Goal: Use online tool/utility: Utilize a website feature to perform a specific function

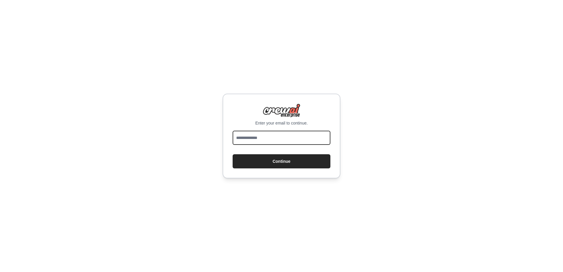
click at [255, 133] on input "email" at bounding box center [282, 138] width 98 height 14
type input "**********"
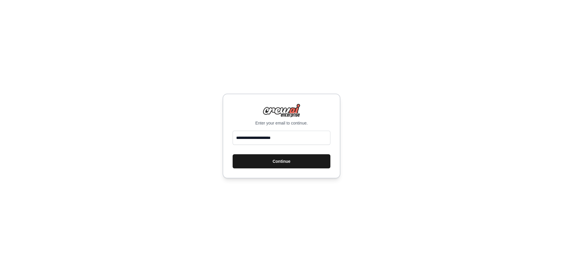
click at [277, 161] on button "Continue" at bounding box center [282, 161] width 98 height 14
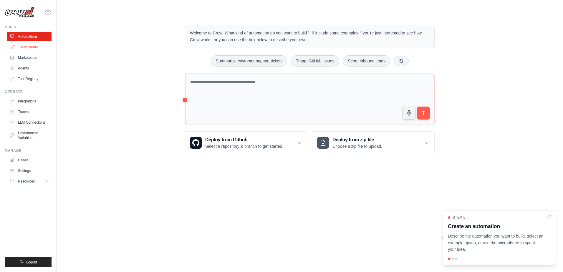
click at [29, 44] on link "Crew Studio" at bounding box center [30, 46] width 44 height 9
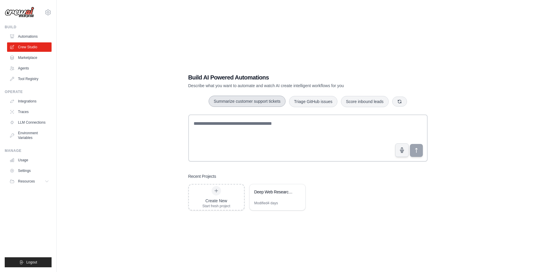
click at [263, 102] on button "Summarize customer support tickets" at bounding box center [247, 101] width 77 height 11
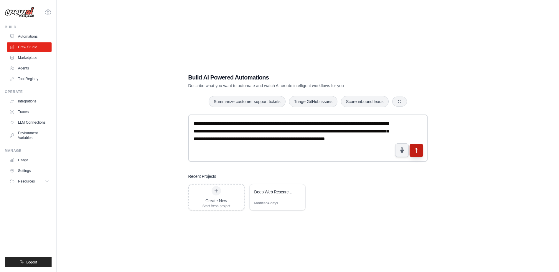
click at [417, 153] on icon "submit" at bounding box center [416, 151] width 6 height 6
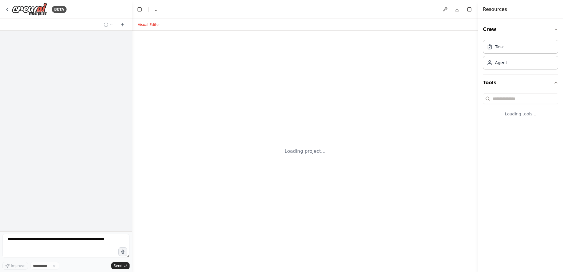
select select "****"
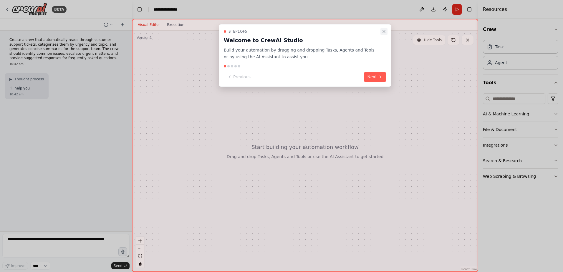
click at [384, 31] on icon "Close walkthrough" at bounding box center [384, 31] width 2 height 2
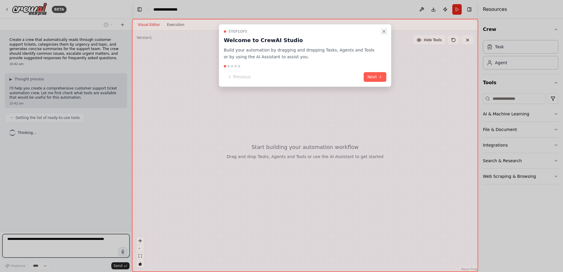
click at [384, 32] on icon "Close walkthrough" at bounding box center [384, 31] width 5 height 5
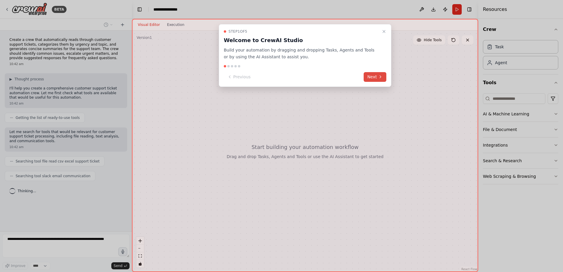
click at [377, 74] on button "Next" at bounding box center [375, 77] width 23 height 10
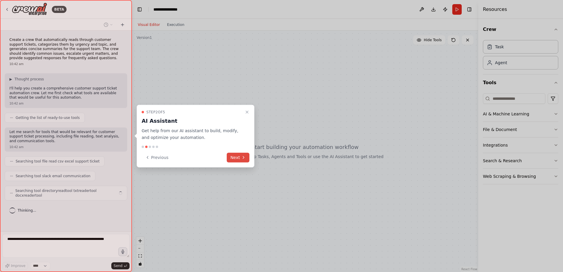
click at [237, 160] on button "Next" at bounding box center [238, 158] width 23 height 10
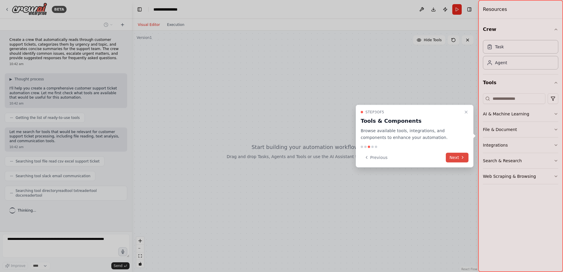
click at [457, 159] on button "Next" at bounding box center [457, 158] width 23 height 10
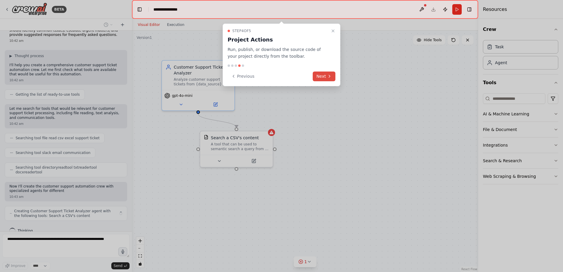
scroll to position [28, 0]
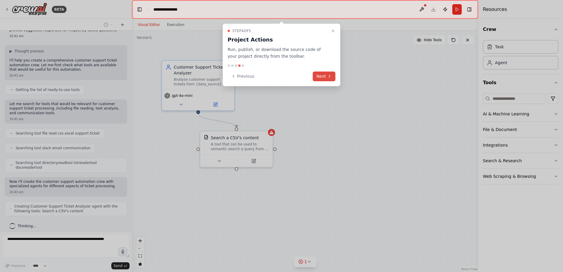
click at [322, 75] on button "Next" at bounding box center [324, 77] width 23 height 10
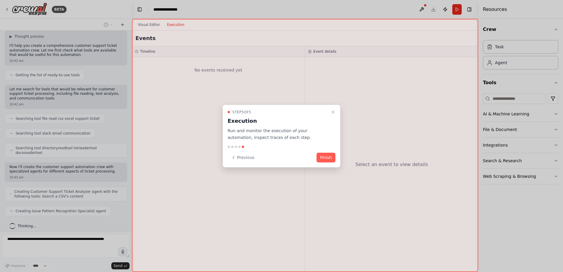
scroll to position [57, 0]
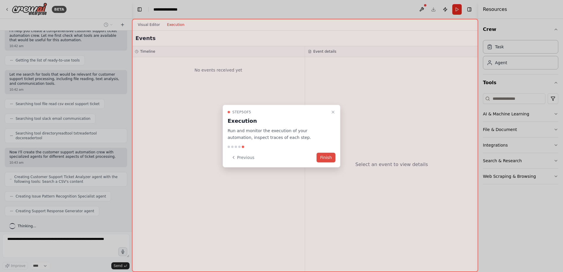
click at [329, 159] on button "Finish" at bounding box center [326, 158] width 19 height 10
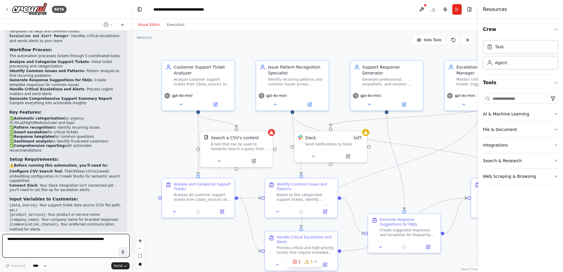
scroll to position [539, 0]
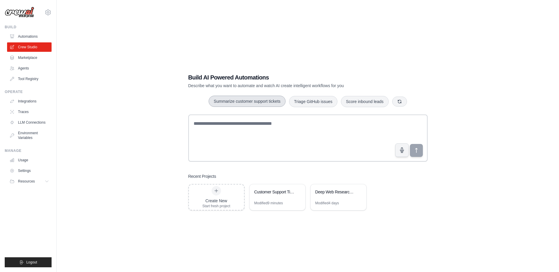
click at [258, 100] on button "Summarize customer support tickets" at bounding box center [247, 101] width 77 height 11
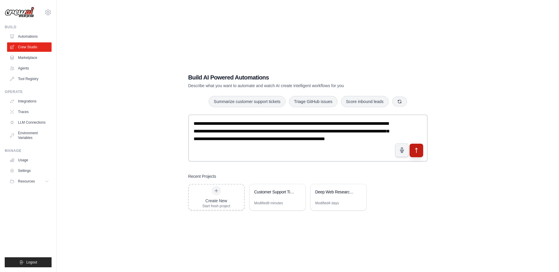
click at [419, 153] on icon "submit" at bounding box center [416, 151] width 6 height 6
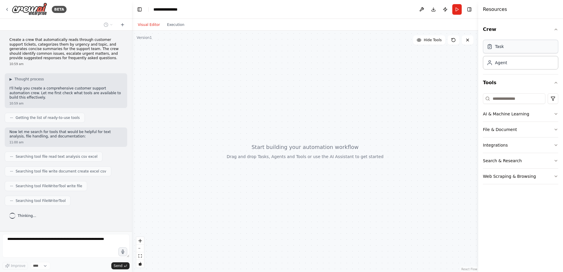
click at [544, 50] on div "Task" at bounding box center [520, 47] width 75 height 14
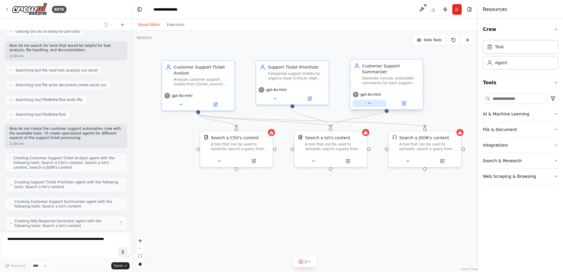
scroll to position [106, 0]
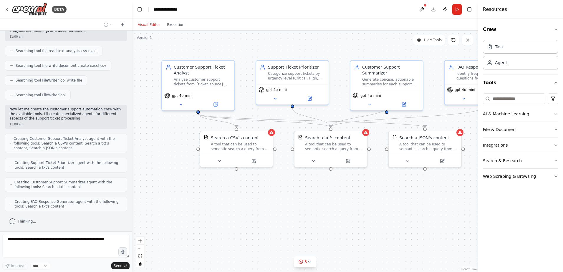
click at [555, 113] on icon "button" at bounding box center [556, 114] width 5 height 5
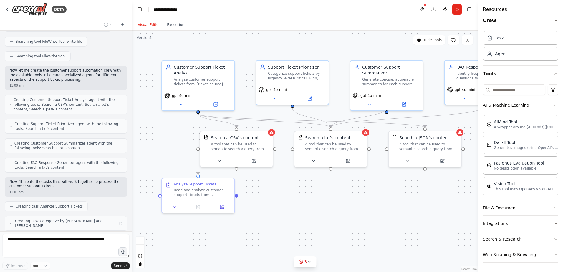
scroll to position [159, 0]
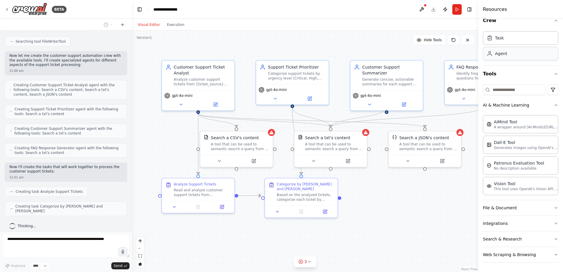
click at [513, 51] on div "Agent" at bounding box center [520, 54] width 75 height 14
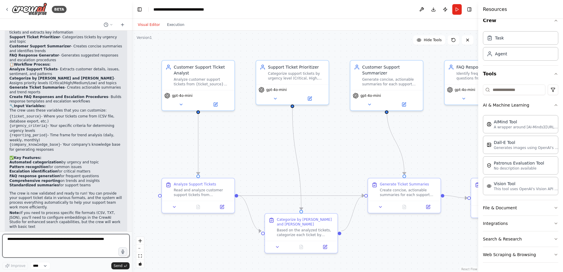
scroll to position [674, 0]
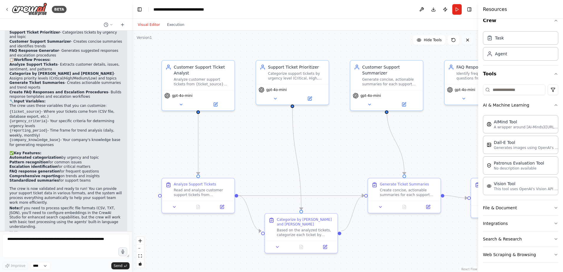
click at [463, 41] on button at bounding box center [468, 39] width 12 height 9
